Goal: Find specific page/section: Find specific page/section

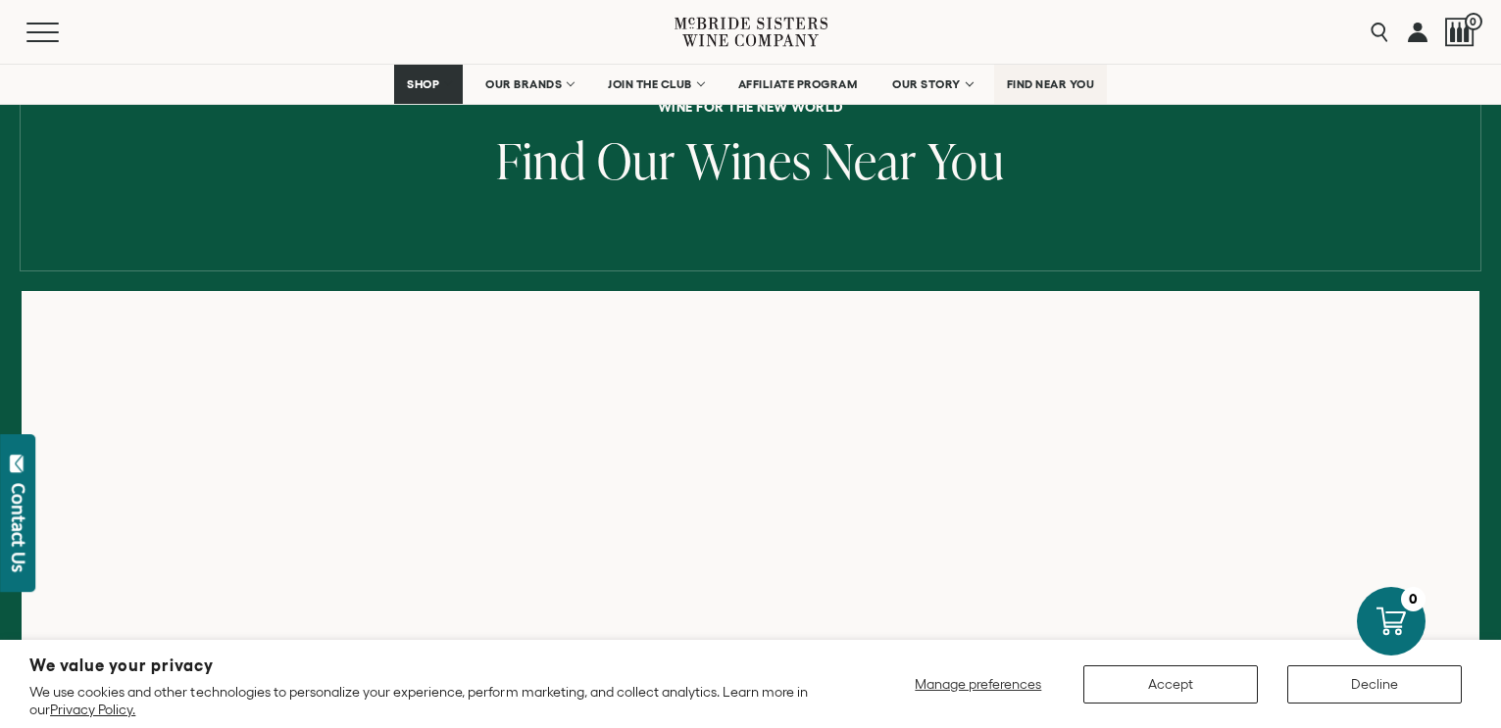
click at [1050, 81] on span "FIND NEAR YOU" at bounding box center [1051, 84] width 88 height 14
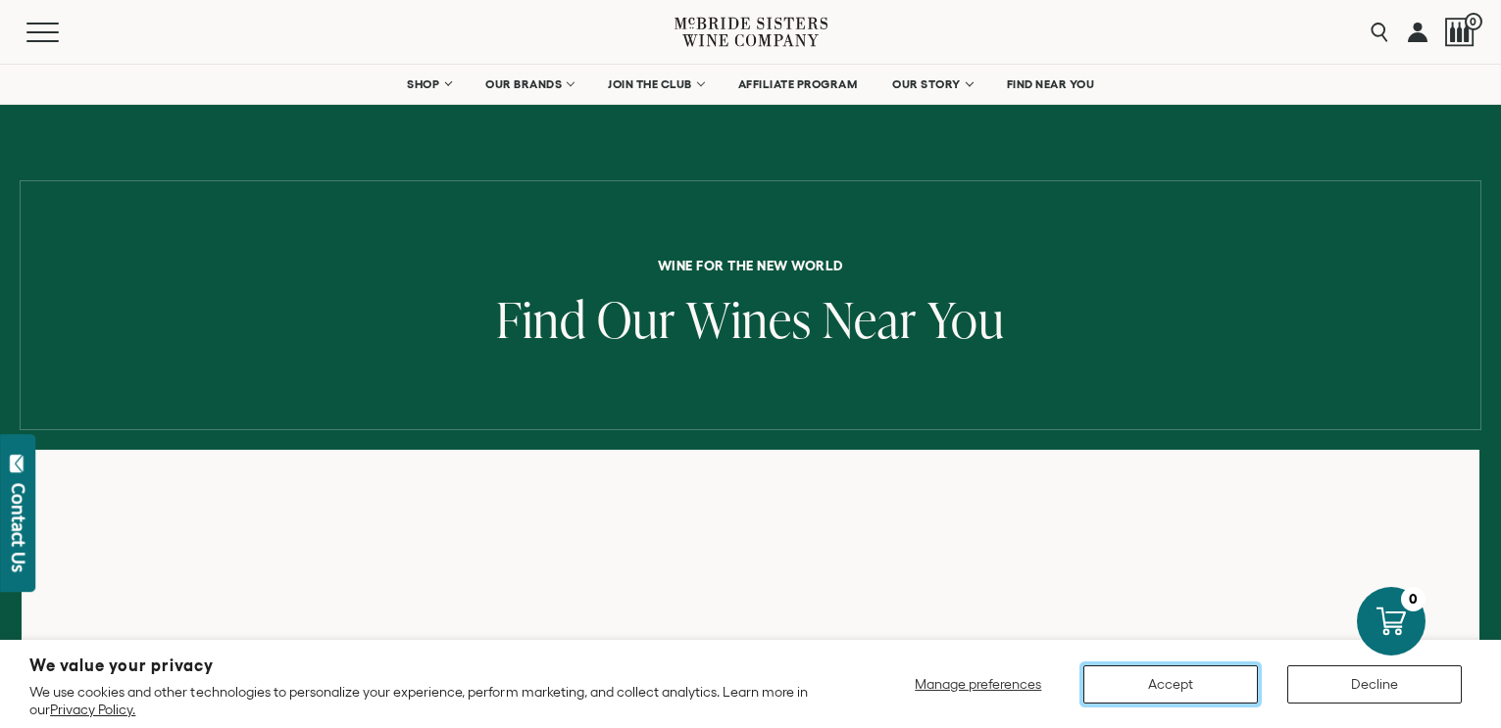
click at [1177, 685] on button "Accept" at bounding box center [1170, 685] width 174 height 38
